Goal: Task Accomplishment & Management: Use online tool/utility

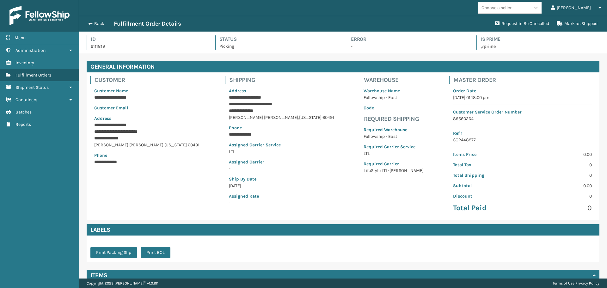
scroll to position [15, 528]
click at [100, 23] on button "Back" at bounding box center [99, 24] width 29 height 6
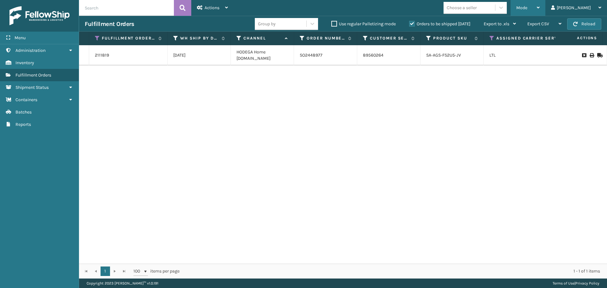
drag, startPoint x: 560, startPoint y: 8, endPoint x: 557, endPoint y: 12, distance: 5.0
click at [540, 8] on div "Mode" at bounding box center [527, 8] width 23 height 16
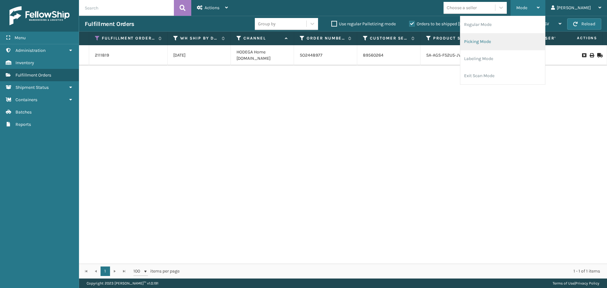
click at [526, 40] on li "Picking Mode" at bounding box center [502, 41] width 85 height 17
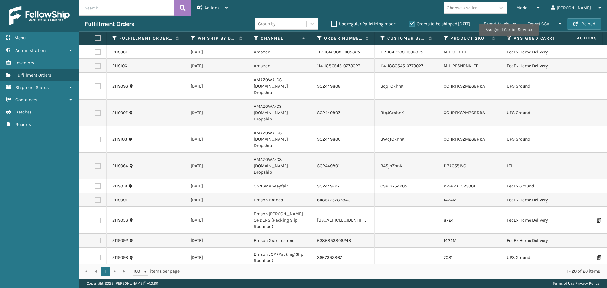
click at [508, 40] on icon at bounding box center [509, 38] width 5 height 6
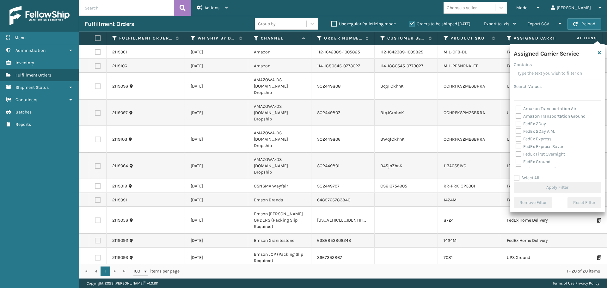
click at [520, 122] on label "FedEx 2Day" at bounding box center [531, 123] width 30 height 5
click at [516, 122] on input "FedEx 2Day" at bounding box center [516, 122] width 0 height 4
checkbox input "true"
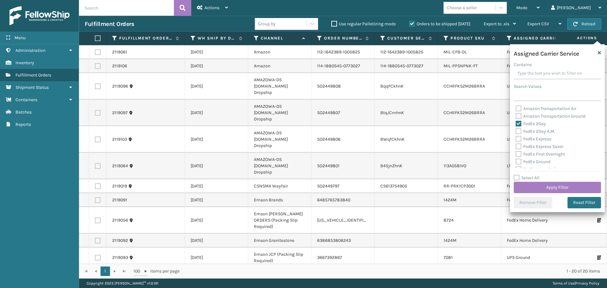
click at [520, 132] on label "FedEx 2Day A.M." at bounding box center [536, 131] width 40 height 5
click at [516, 132] on input "FedEx 2Day A.M." at bounding box center [516, 130] width 0 height 4
checkbox input "true"
click at [520, 138] on label "FedEx Express" at bounding box center [534, 138] width 36 height 5
click at [516, 138] on input "FedEx Express" at bounding box center [516, 137] width 0 height 4
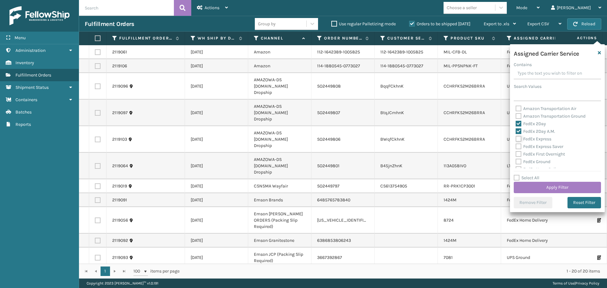
checkbox input "true"
click at [519, 146] on label "FedEx Express Saver" at bounding box center [540, 146] width 48 height 5
click at [516, 146] on input "FedEx Express Saver" at bounding box center [516, 145] width 0 height 4
checkbox input "true"
drag, startPoint x: 518, startPoint y: 157, endPoint x: 518, endPoint y: 162, distance: 5.1
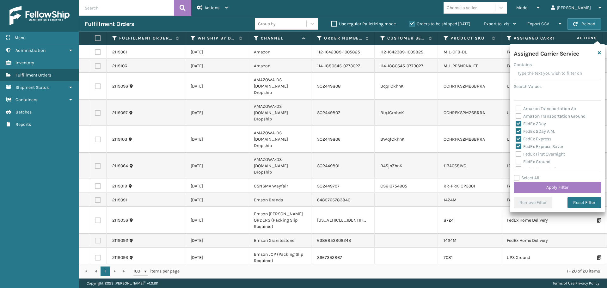
click at [518, 157] on div "FedEx First Overnight" at bounding box center [557, 155] width 83 height 8
click at [518, 162] on label "FedEx Ground" at bounding box center [533, 161] width 35 height 5
click at [516, 162] on input "FedEx Ground" at bounding box center [516, 160] width 0 height 4
checkbox input "true"
click at [518, 155] on label "FedEx First Overnight" at bounding box center [540, 153] width 49 height 5
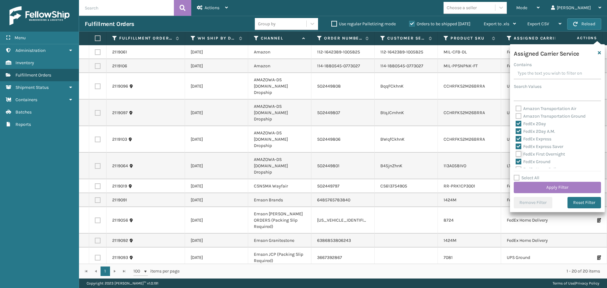
click at [516, 155] on input "FedEx First Overnight" at bounding box center [516, 153] width 0 height 4
checkbox input "true"
click at [519, 137] on label "FedEx Home Delivery" at bounding box center [540, 137] width 49 height 5
click at [516, 137] on input "FedEx Home Delivery" at bounding box center [516, 136] width 0 height 4
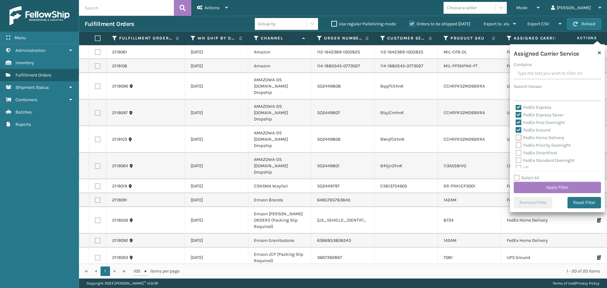
checkbox input "true"
click at [518, 144] on label "FedEx Priority Overnight" at bounding box center [543, 145] width 55 height 5
click at [516, 144] on input "FedEx Priority Overnight" at bounding box center [516, 144] width 0 height 4
checkbox input "true"
click at [518, 151] on label "FedEx SmartPost" at bounding box center [536, 152] width 41 height 5
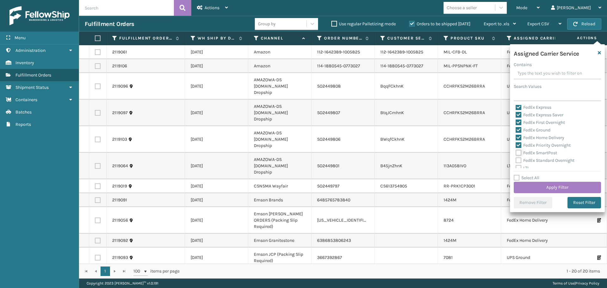
click at [516, 151] on input "FedEx SmartPost" at bounding box center [516, 151] width 0 height 4
checkbox input "true"
click at [518, 161] on label "FedEx Standard Overnight" at bounding box center [545, 160] width 59 height 5
click at [516, 161] on input "FedEx Standard Overnight" at bounding box center [516, 159] width 0 height 4
checkbox input "true"
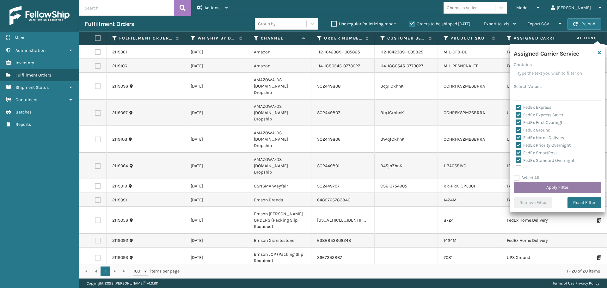
click at [533, 188] on button "Apply Filter" at bounding box center [557, 187] width 87 height 11
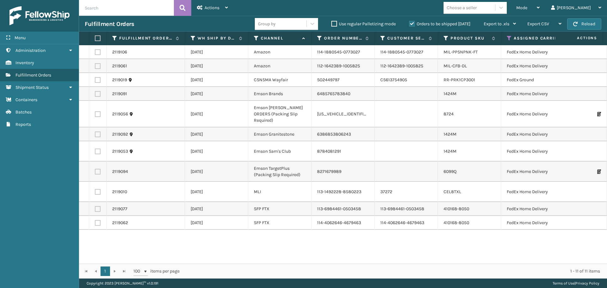
click at [98, 37] on label at bounding box center [97, 38] width 4 height 6
click at [95, 37] on input "checkbox" at bounding box center [95, 38] width 0 height 4
checkbox input "true"
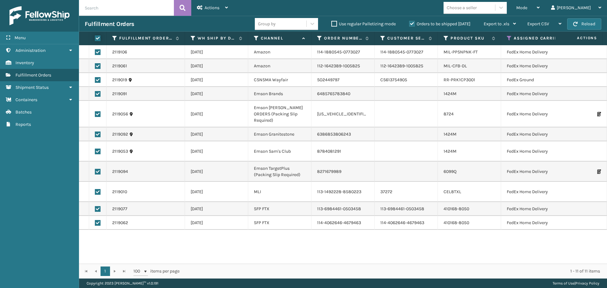
checkbox input "true"
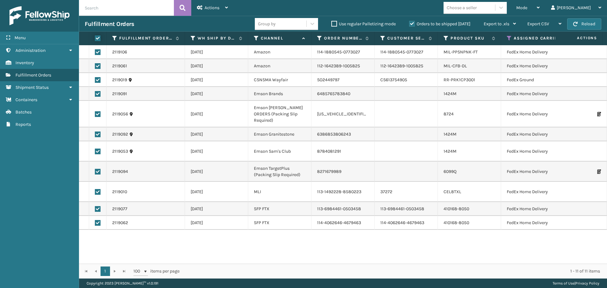
checkbox input "true"
click at [215, 9] on span "Actions" at bounding box center [212, 7] width 15 height 5
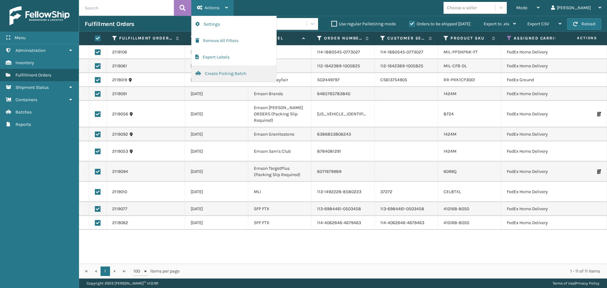
click at [231, 75] on button "Create Picking Batch" at bounding box center [234, 73] width 85 height 16
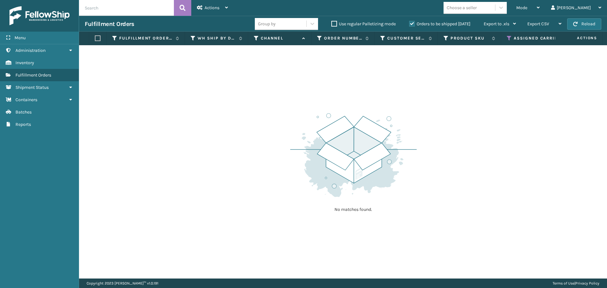
click at [508, 37] on icon at bounding box center [509, 38] width 5 height 6
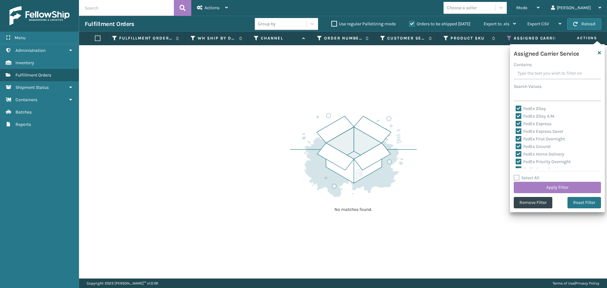
click at [517, 177] on label "Select All" at bounding box center [527, 177] width 26 height 5
click at [517, 175] on input "Select All" at bounding box center [561, 174] width 95 height 1
checkbox input "true"
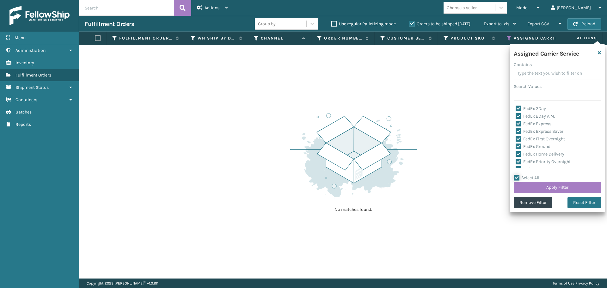
checkbox input "true"
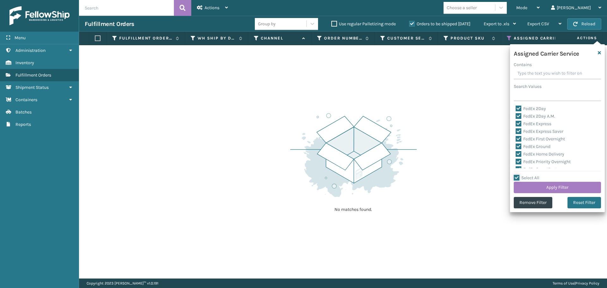
checkbox input "true"
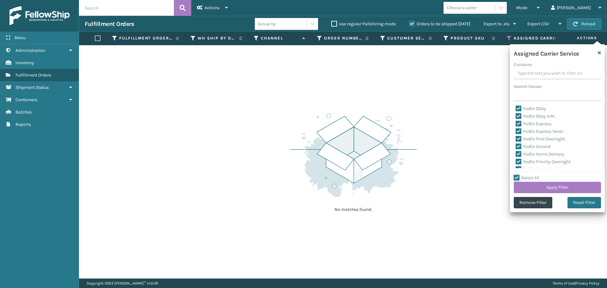
checkbox input "true"
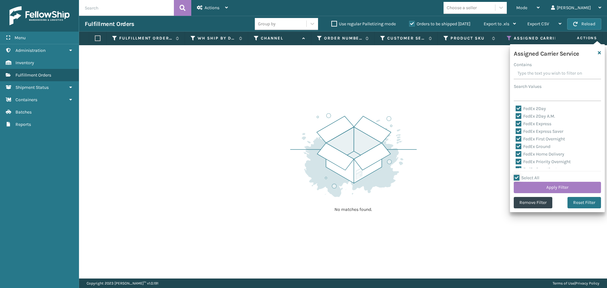
checkbox input "true"
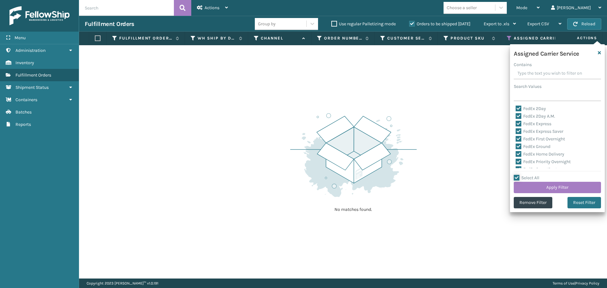
checkbox input "true"
click at [517, 177] on label "Select All" at bounding box center [527, 177] width 26 height 5
click at [517, 175] on input "Select All" at bounding box center [561, 174] width 95 height 1
checkbox input "false"
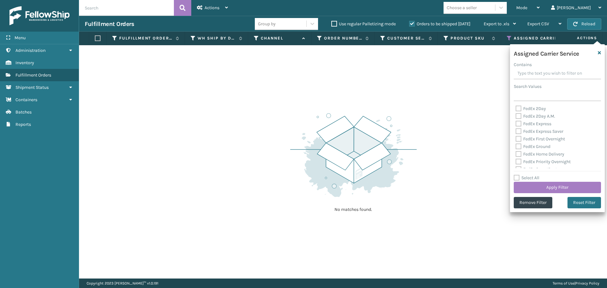
checkbox input "false"
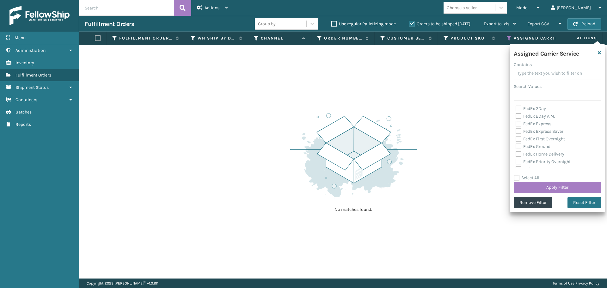
checkbox input "false"
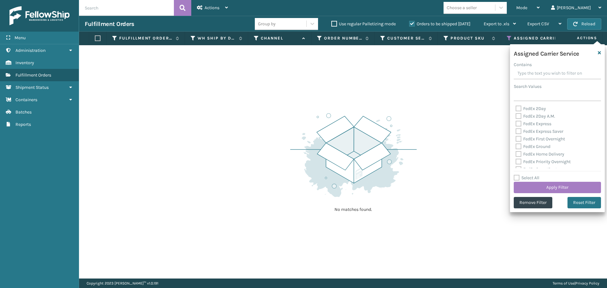
checkbox input "false"
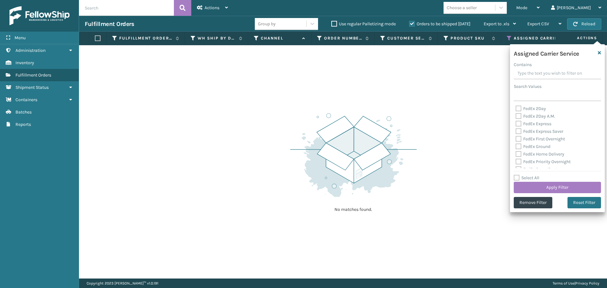
checkbox input "false"
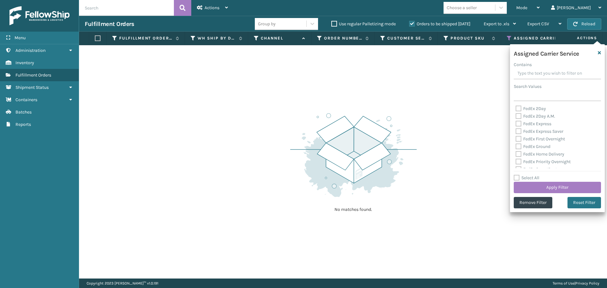
checkbox input "false"
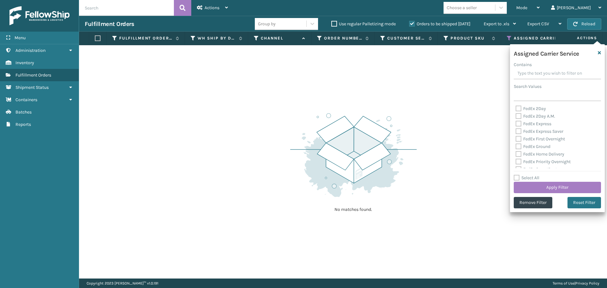
checkbox input "false"
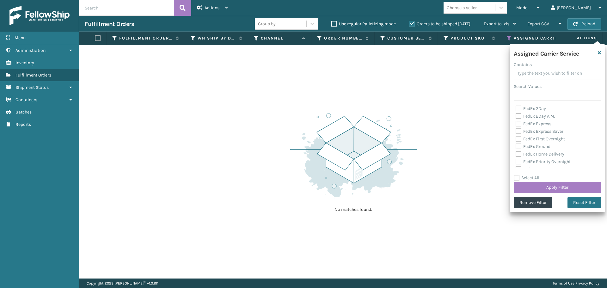
checkbox input "false"
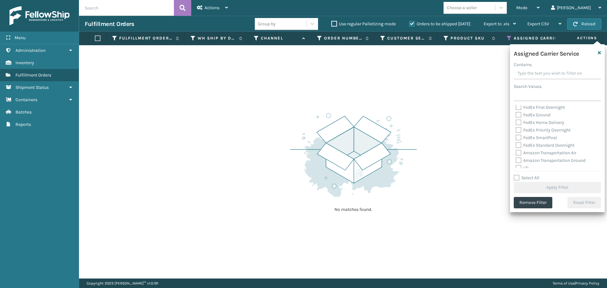
scroll to position [63, 0]
click at [518, 143] on label "OnTrac Ground" at bounding box center [534, 143] width 36 height 5
click at [516, 143] on input "OnTrac Ground" at bounding box center [516, 142] width 0 height 4
checkbox input "true"
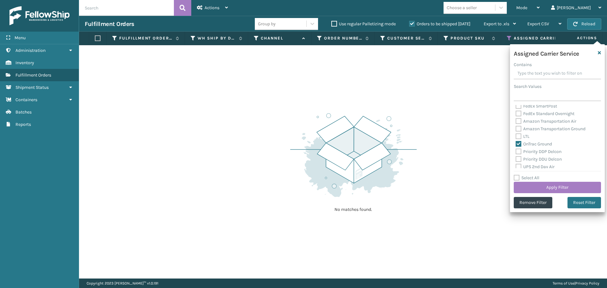
click at [518, 152] on label "Priority DDP Delcon" at bounding box center [539, 151] width 46 height 5
click at [516, 152] on input "Priority DDP Delcon" at bounding box center [516, 150] width 0 height 4
checkbox input "true"
click at [517, 159] on label "Priority DDU Delcon" at bounding box center [539, 159] width 46 height 5
click at [516, 159] on input "Priority DDU Delcon" at bounding box center [516, 158] width 0 height 4
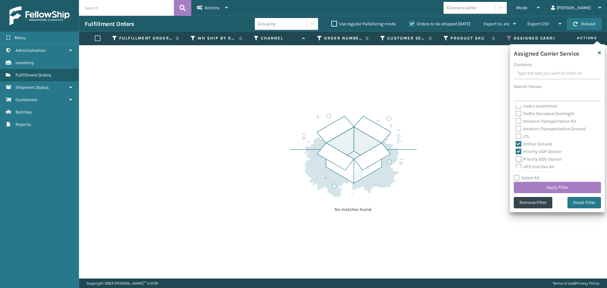
checkbox input "true"
click at [520, 136] on label "UPS 2nd Day Air" at bounding box center [535, 135] width 39 height 5
click at [516, 136] on input "UPS 2nd Day Air" at bounding box center [516, 134] width 0 height 4
checkbox input "true"
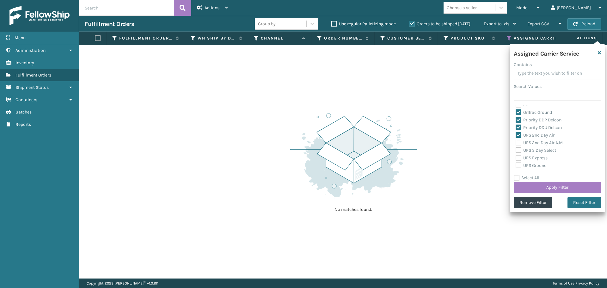
click at [519, 144] on label "UPS 2nd Day Air A.M." at bounding box center [540, 142] width 48 height 5
click at [516, 143] on input "UPS 2nd Day Air A.M." at bounding box center [516, 141] width 0 height 4
checkbox input "true"
click at [519, 152] on label "UPS 3 Day Select" at bounding box center [536, 150] width 40 height 5
click at [516, 151] on input "UPS 3 Day Select" at bounding box center [516, 149] width 0 height 4
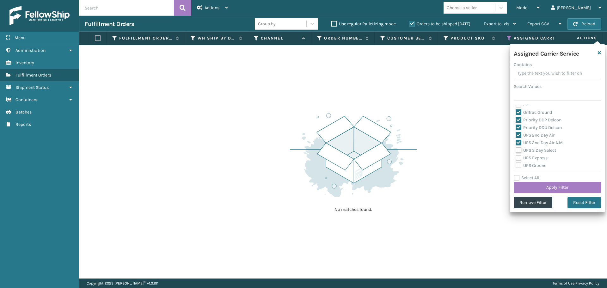
checkbox input "true"
click at [519, 158] on label "UPS Express" at bounding box center [532, 157] width 32 height 5
click at [516, 158] on input "UPS Express" at bounding box center [516, 156] width 0 height 4
checkbox input "true"
click at [519, 165] on label "UPS Ground" at bounding box center [531, 165] width 31 height 5
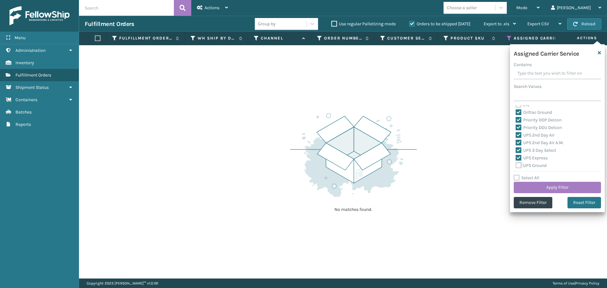
click at [516, 165] on input "UPS Ground" at bounding box center [516, 164] width 0 height 4
checkbox input "true"
click at [518, 142] on label "UPS Next Day Air" at bounding box center [536, 141] width 40 height 5
click at [516, 142] on input "UPS Next Day Air" at bounding box center [516, 140] width 0 height 4
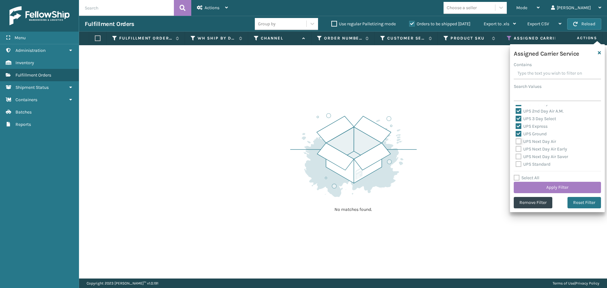
checkbox input "true"
click at [518, 151] on label "UPS Next Day Air Early" at bounding box center [542, 148] width 52 height 5
click at [516, 150] on input "UPS Next Day Air Early" at bounding box center [516, 147] width 0 height 4
checkbox input "true"
click at [520, 158] on label "UPS Next Day Air Saver" at bounding box center [542, 156] width 52 height 5
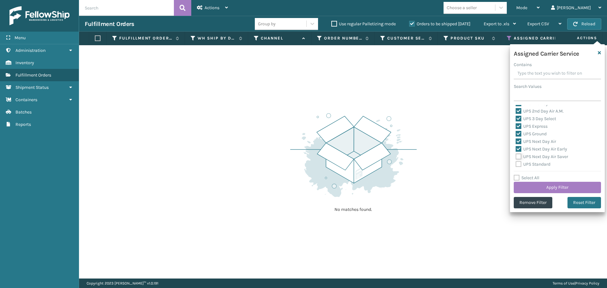
click at [516, 157] on input "UPS Next Day Air Saver" at bounding box center [516, 155] width 0 height 4
checkbox input "true"
click at [518, 164] on label "UPS Standard" at bounding box center [533, 164] width 35 height 5
click at [516, 164] on input "UPS Standard" at bounding box center [516, 163] width 0 height 4
checkbox input "true"
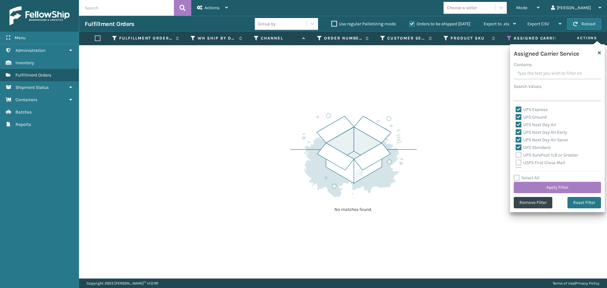
scroll to position [158, 0]
click at [517, 139] on label "UPS SurePost 1LB or Greater" at bounding box center [547, 140] width 62 height 5
click at [516, 139] on input "UPS SurePost 1LB or Greater" at bounding box center [516, 139] width 0 height 4
checkbox input "true"
click at [520, 149] on label "USPS First Class Mail" at bounding box center [541, 147] width 50 height 5
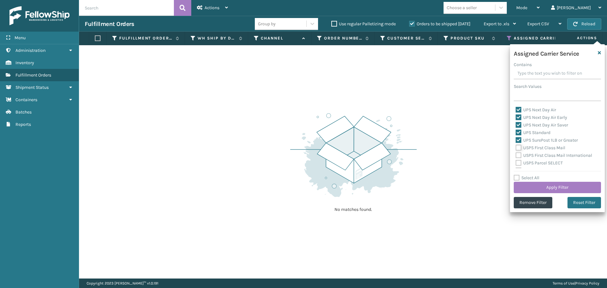
click at [516, 148] on input "USPS First Class Mail" at bounding box center [516, 146] width 0 height 4
checkbox input "true"
click at [519, 155] on label "USPS First Class Mail International" at bounding box center [554, 155] width 77 height 5
click at [516, 155] on input "USPS First Class Mail International" at bounding box center [516, 154] width 0 height 4
checkbox input "true"
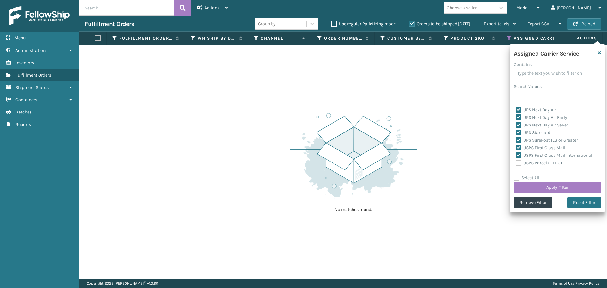
click at [519, 162] on label "USPS Parcel SELECT" at bounding box center [539, 162] width 47 height 5
click at [516, 162] on input "USPS Parcel SELECT" at bounding box center [516, 161] width 0 height 4
checkbox input "true"
click at [517, 140] on label "USPS Priority Mail" at bounding box center [537, 138] width 43 height 5
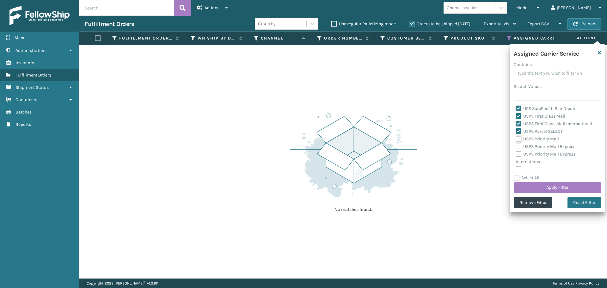
click at [516, 139] on input "USPS Priority Mail" at bounding box center [516, 137] width 0 height 4
checkbox input "true"
click at [518, 146] on label "USPS Priority Mail Express" at bounding box center [546, 146] width 60 height 5
click at [516, 146] on input "USPS Priority Mail Express" at bounding box center [516, 145] width 0 height 4
checkbox input "true"
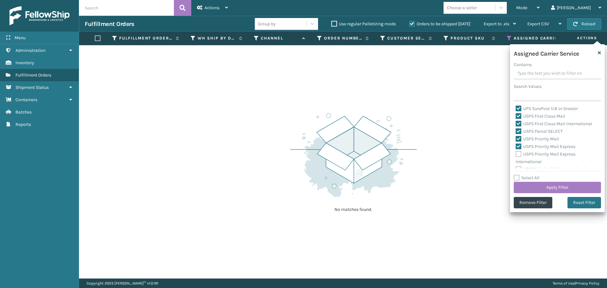
click at [518, 154] on label "USPS Priority Mail Express International" at bounding box center [546, 157] width 60 height 13
click at [516, 154] on input "USPS Priority Mail Express International" at bounding box center [516, 153] width 0 height 4
checkbox input "true"
click at [520, 164] on label "USPS Priority Mail International" at bounding box center [551, 164] width 70 height 5
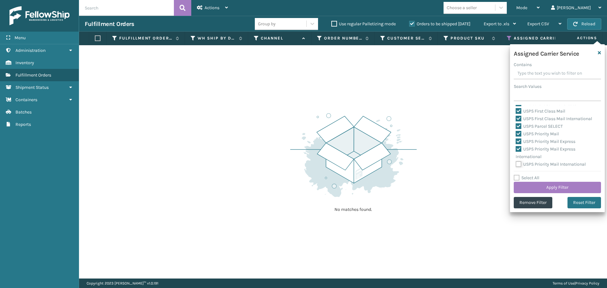
click at [516, 164] on input "USPS Priority Mail International" at bounding box center [516, 163] width 0 height 4
checkbox input "true"
click at [535, 188] on button "Apply Filter" at bounding box center [557, 187] width 87 height 11
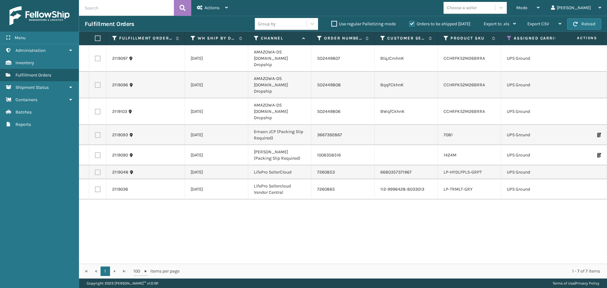
click at [98, 41] on label at bounding box center [97, 38] width 4 height 6
click at [95, 40] on input "checkbox" at bounding box center [95, 38] width 0 height 4
checkbox input "true"
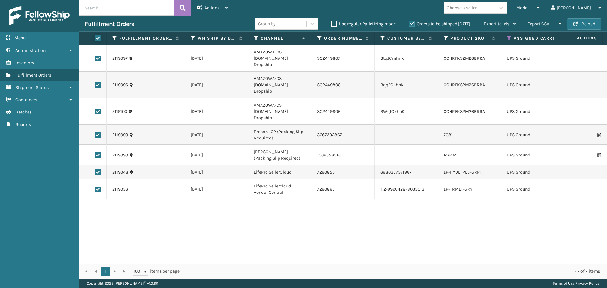
checkbox input "true"
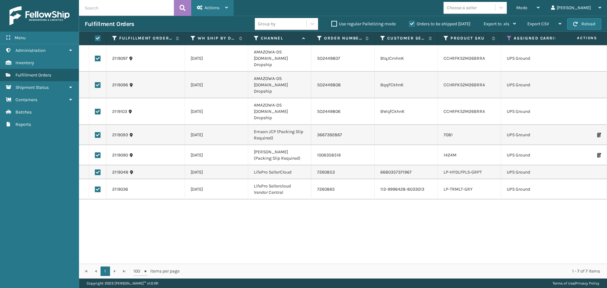
click at [220, 11] on div "Actions" at bounding box center [212, 8] width 31 height 16
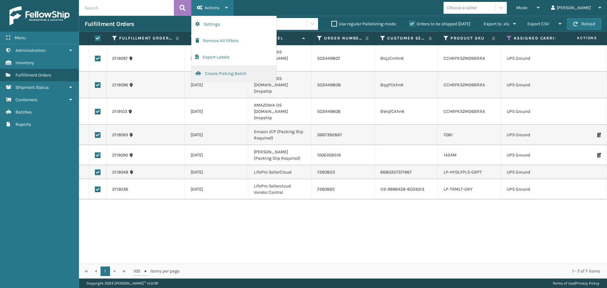
click at [235, 75] on button "Create Picking Batch" at bounding box center [234, 73] width 85 height 16
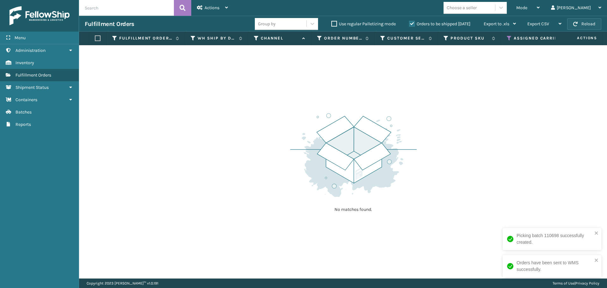
click at [573, 23] on button "Reload" at bounding box center [584, 23] width 34 height 11
click at [595, 25] on button "Reload" at bounding box center [584, 23] width 34 height 11
